Goal: Browse casually

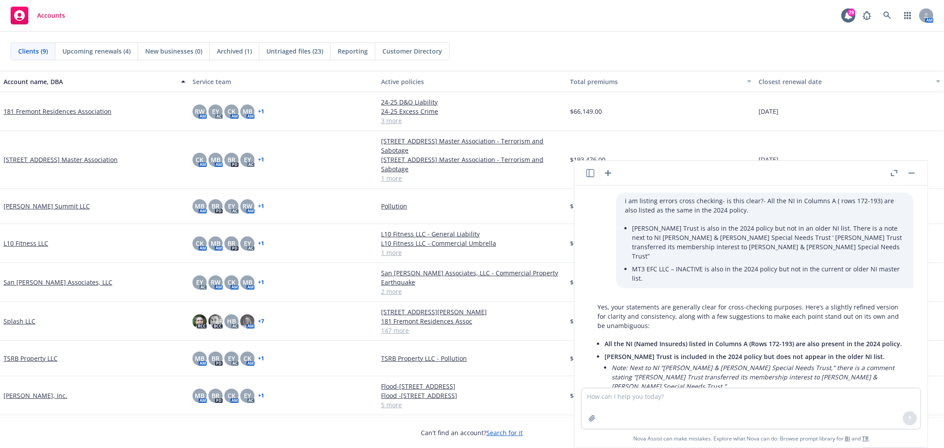
scroll to position [98, 0]
